Goal: Transaction & Acquisition: Book appointment/travel/reservation

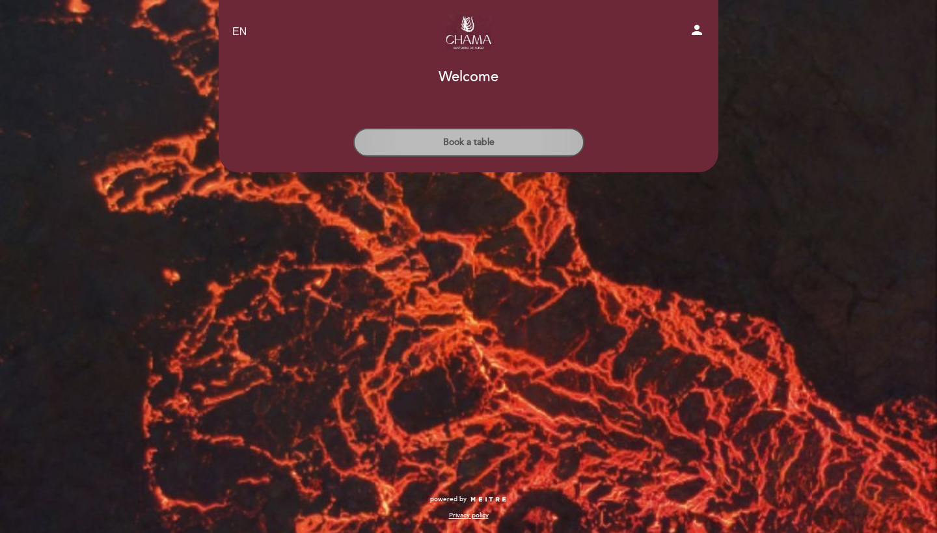
click at [470, 146] on button "Book a table" at bounding box center [468, 142] width 231 height 29
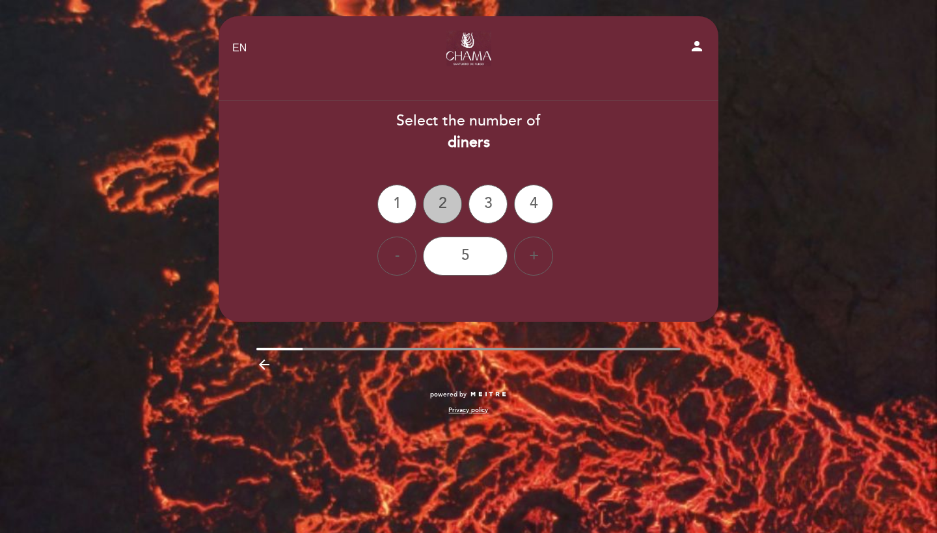
click at [447, 206] on div "2" at bounding box center [442, 204] width 39 height 39
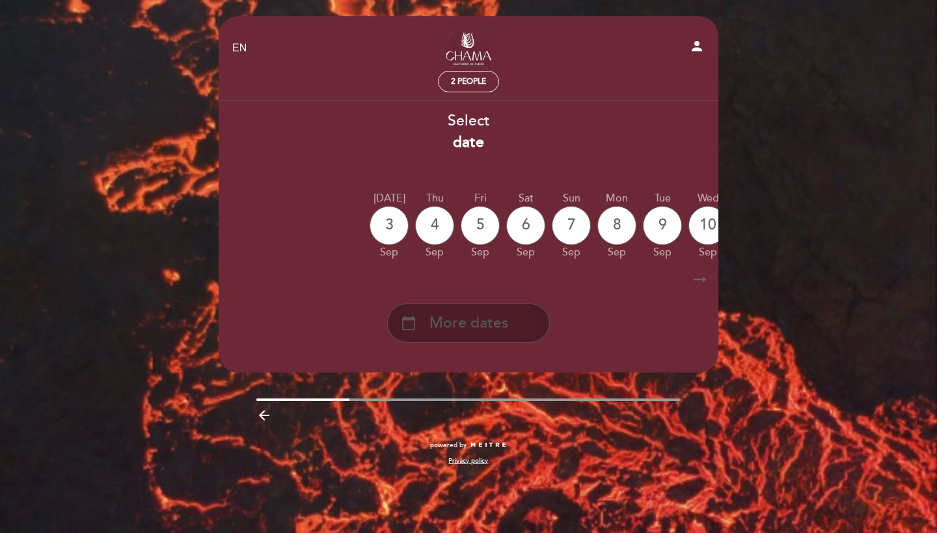
click at [461, 332] on span "More dates" at bounding box center [468, 323] width 79 height 21
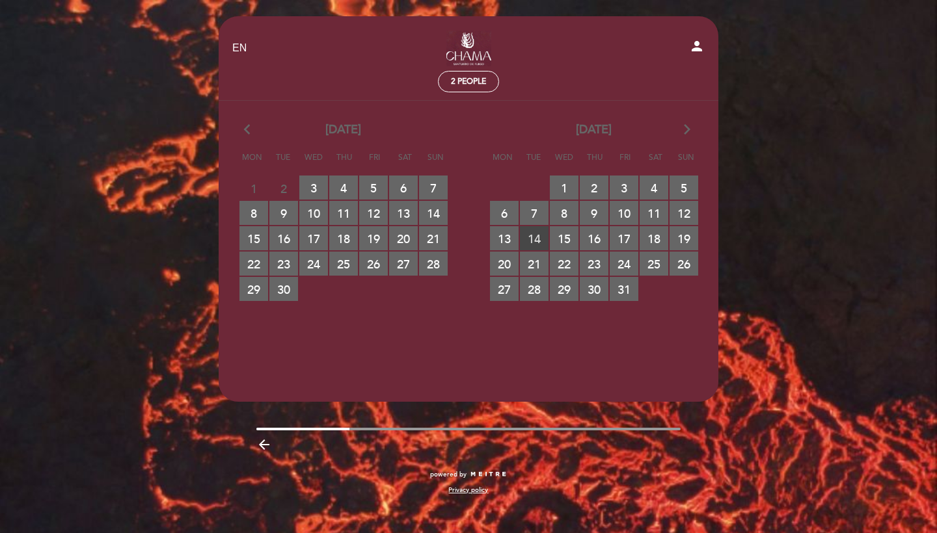
click at [542, 233] on span "14 RESERVATIONS AVAILABLE" at bounding box center [534, 238] width 29 height 24
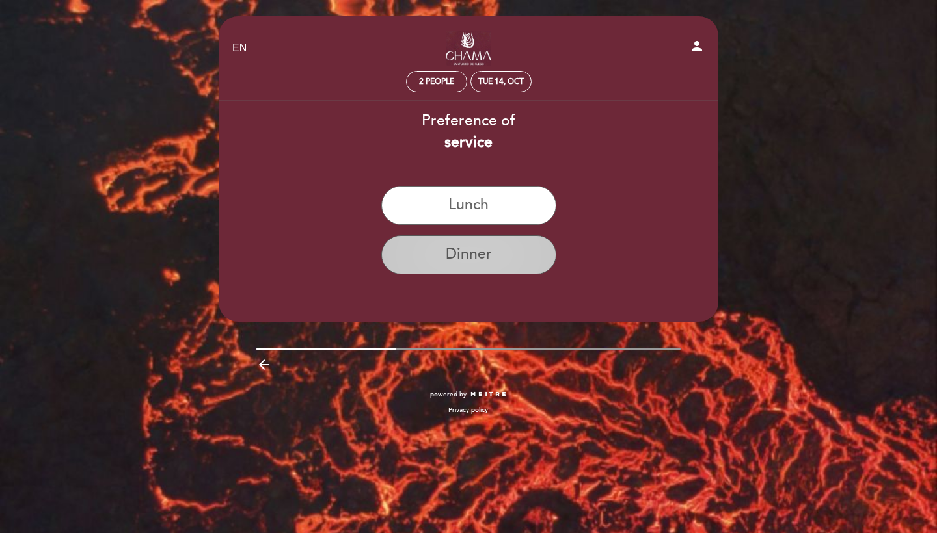
click at [487, 254] on button "Dinner" at bounding box center [468, 254] width 175 height 39
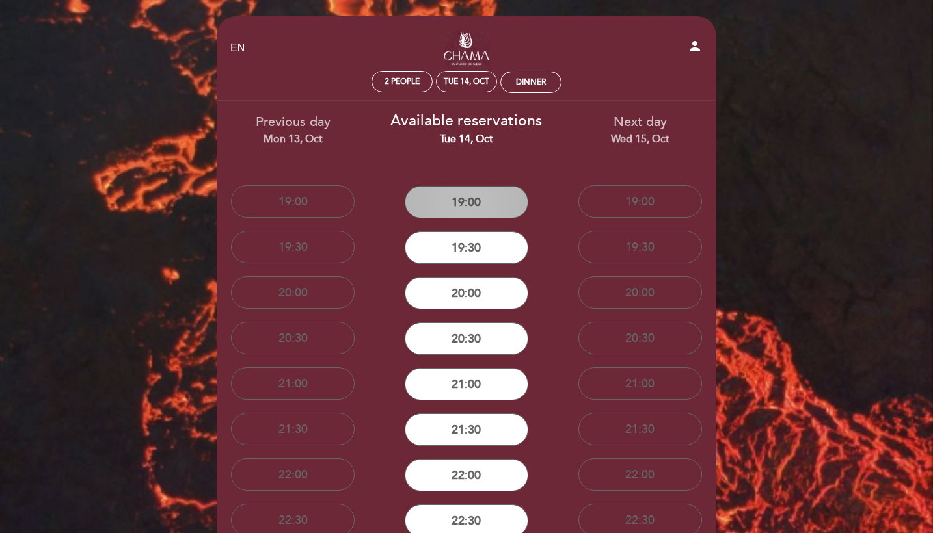
click at [487, 196] on button "19:00" at bounding box center [467, 202] width 124 height 33
click at [39, 70] on div "EN ES PT CHAMA person 2 people Tue 14, Oct 19:00 Welcome Welcome, Change user" at bounding box center [466, 346] width 933 height 693
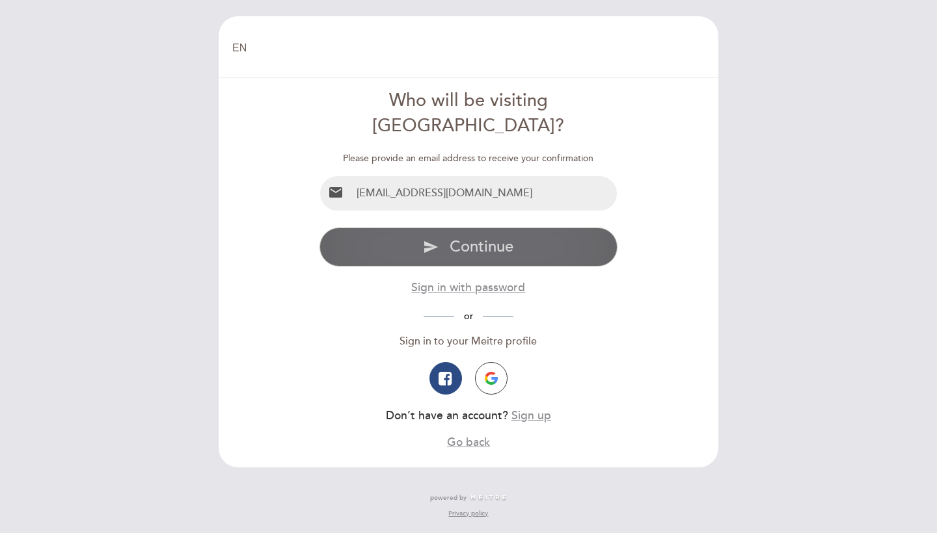
type input "[EMAIL_ADDRESS][DOMAIN_NAME]"
click at [455, 237] on span "Continue" at bounding box center [482, 246] width 64 height 19
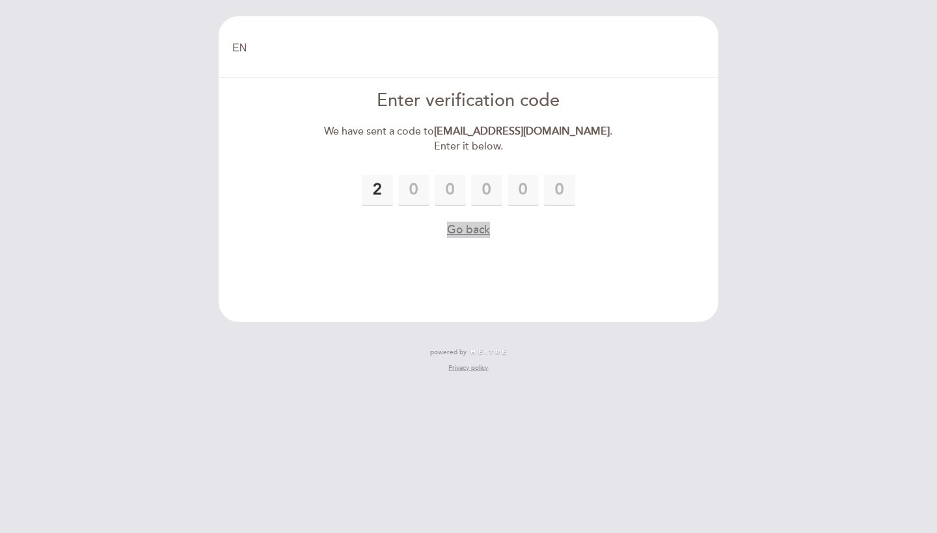
type input "2"
type input "0"
type input "2"
type input "3"
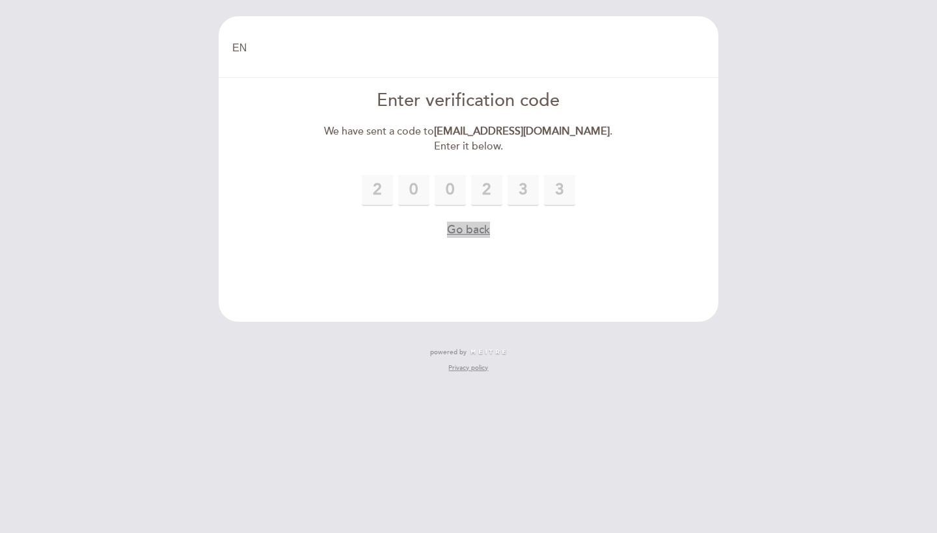
type input "3"
